Goal: Navigation & Orientation: Find specific page/section

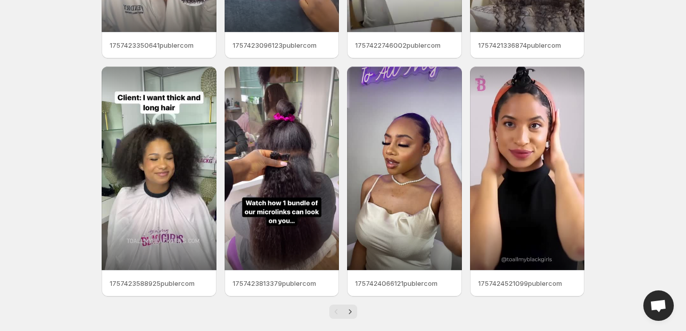
scroll to position [223, 0]
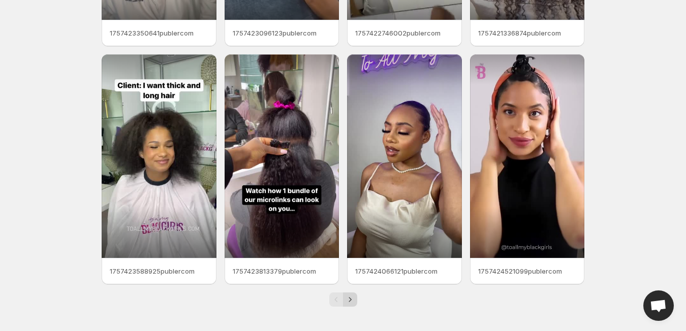
click at [354, 298] on icon "Next" at bounding box center [350, 300] width 10 height 10
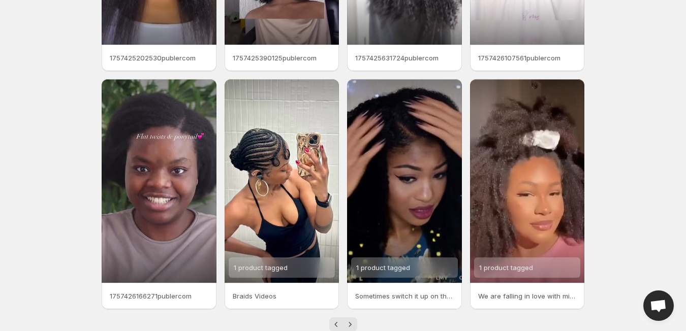
scroll to position [223, 0]
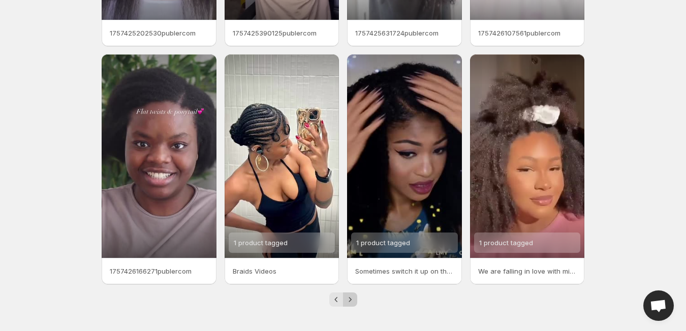
click at [349, 301] on icon "Next" at bounding box center [350, 300] width 10 height 10
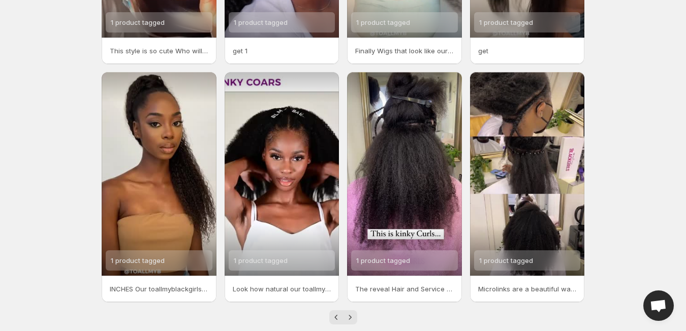
scroll to position [223, 0]
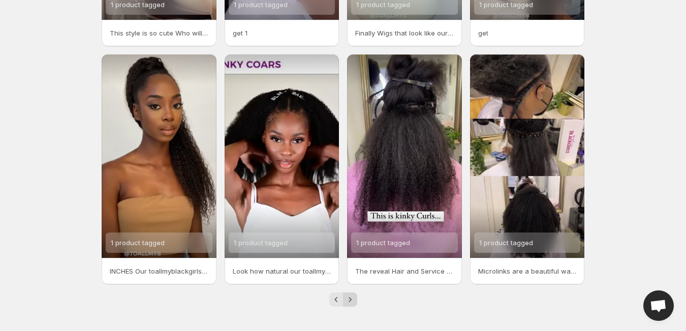
click at [353, 299] on icon "Next" at bounding box center [350, 300] width 10 height 10
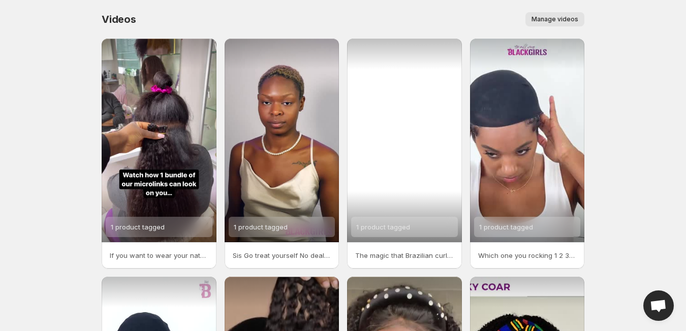
click at [412, 89] on div "1 product tagged" at bounding box center [404, 141] width 115 height 204
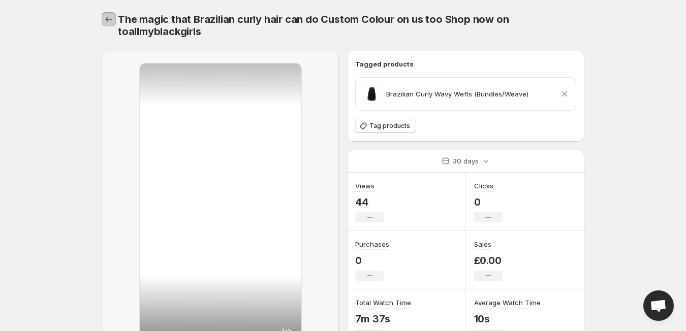
click at [103, 21] on button "Settings" at bounding box center [109, 19] width 14 height 14
